Goal: Transaction & Acquisition: Purchase product/service

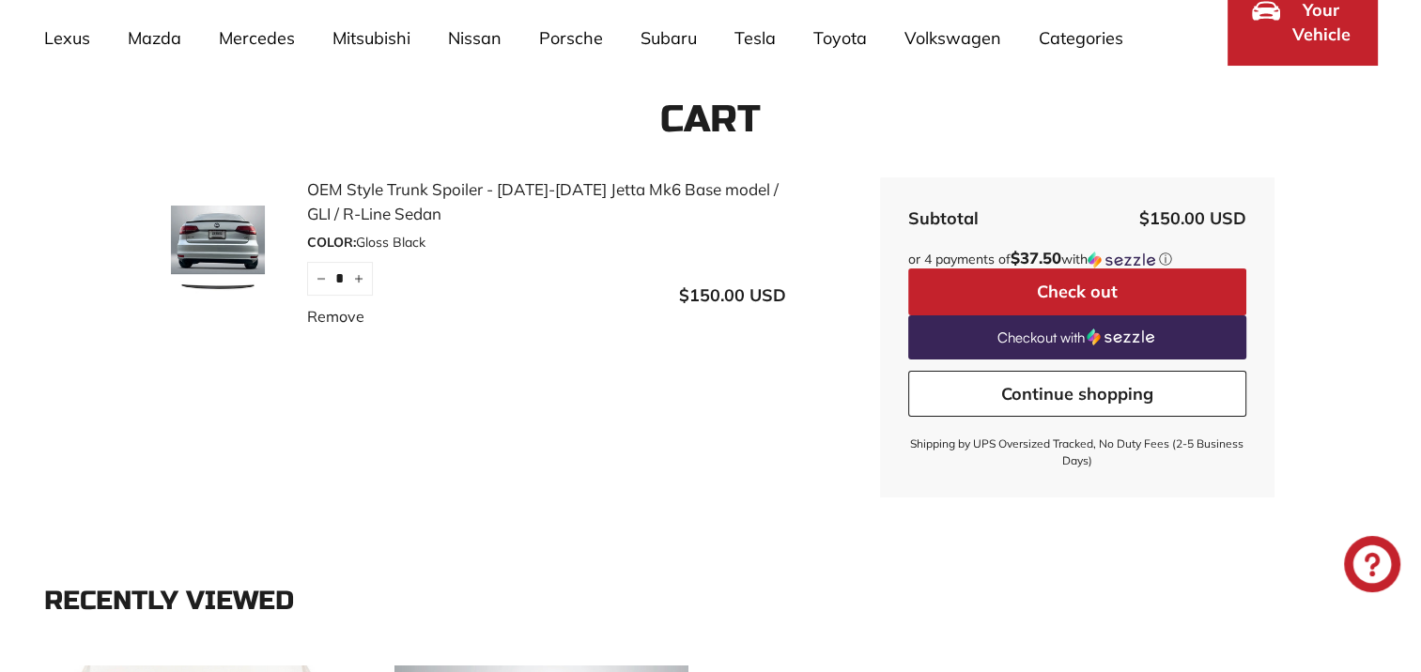
click at [1091, 287] on button "Check out" at bounding box center [1077, 292] width 338 height 47
click at [342, 316] on link "Remove" at bounding box center [335, 316] width 57 height 23
